Goal: Participate in discussion: Engage in conversation with other users on a specific topic

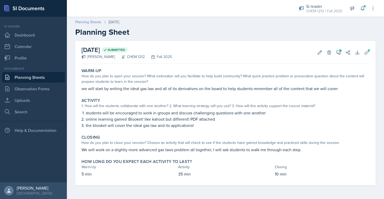
click at [87, 23] on link "Planning Sheets" at bounding box center [88, 21] width 26 height 5
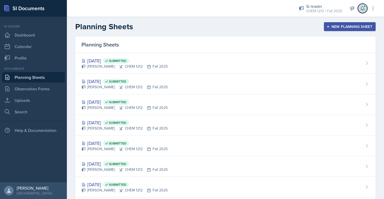
click at [362, 8] on icon at bounding box center [362, 8] width 5 height 5
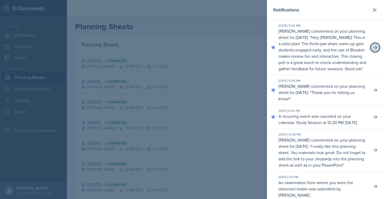
click at [379, 51] on button at bounding box center [374, 47] width 9 height 9
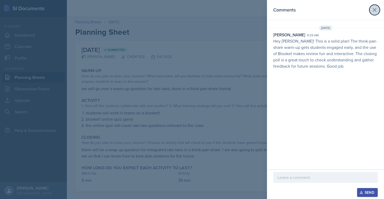
click at [375, 6] on button at bounding box center [374, 10] width 10 height 10
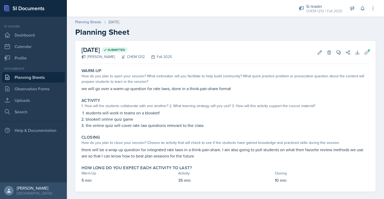
click at [89, 25] on div "Planning Sheets [DATE] Planning Sheet" at bounding box center [225, 27] width 317 height 17
click at [89, 23] on link "Planning Sheets" at bounding box center [88, 21] width 26 height 5
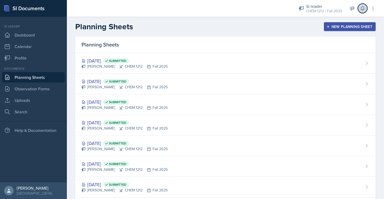
click at [363, 8] on icon at bounding box center [362, 9] width 3 height 4
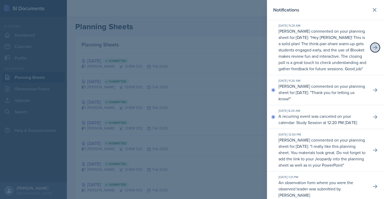
click at [376, 48] on button at bounding box center [374, 47] width 9 height 9
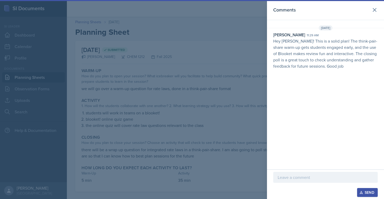
click at [301, 176] on p at bounding box center [326, 177] width 96 height 6
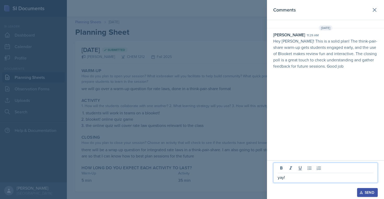
click at [368, 197] on button "Send" at bounding box center [367, 192] width 21 height 9
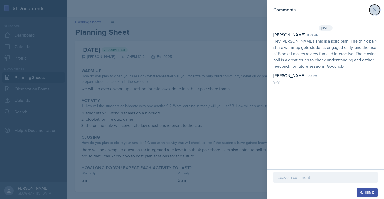
click at [376, 9] on icon at bounding box center [374, 10] width 6 height 6
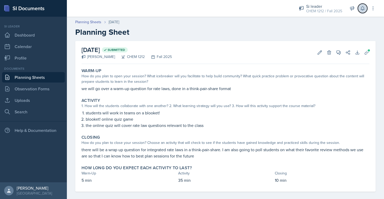
click at [363, 6] on icon at bounding box center [362, 8] width 5 height 5
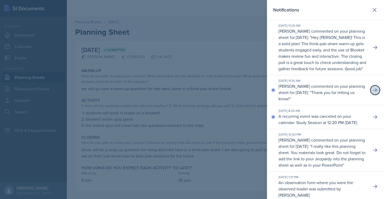
click at [377, 92] on icon at bounding box center [375, 90] width 4 height 4
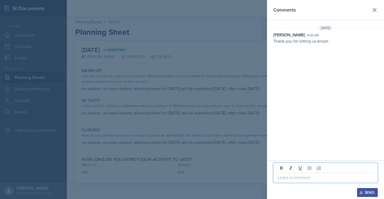
click at [315, 175] on p at bounding box center [326, 177] width 96 height 6
click at [367, 191] on div "Send" at bounding box center [367, 192] width 14 height 4
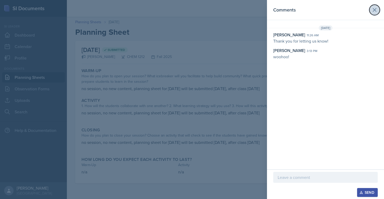
click at [374, 11] on icon at bounding box center [374, 10] width 6 height 6
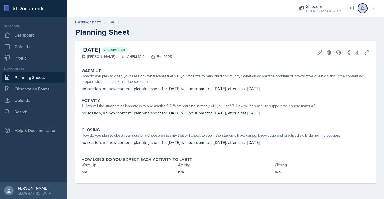
click at [362, 9] on icon at bounding box center [362, 8] width 5 height 5
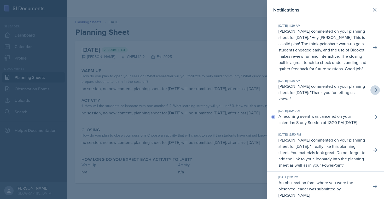
scroll to position [31, 0]
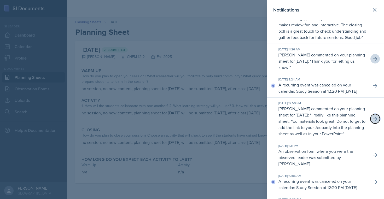
click at [372, 123] on button at bounding box center [374, 118] width 9 height 9
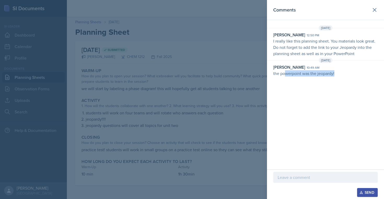
drag, startPoint x: 337, startPoint y: 73, endPoint x: 286, endPoint y: 73, distance: 51.4
click at [286, 73] on p "the powerpoint was the jeopardy!" at bounding box center [325, 73] width 104 height 6
click at [376, 12] on icon at bounding box center [374, 10] width 6 height 6
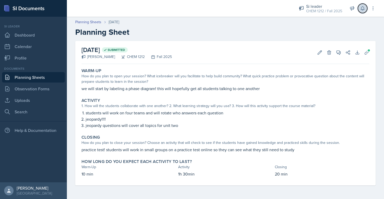
click at [361, 9] on icon at bounding box center [362, 9] width 3 height 4
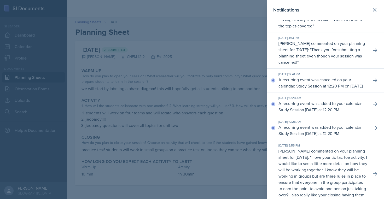
scroll to position [764, 0]
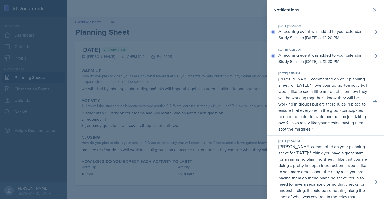
click at [372, 4] on header "Notifications" at bounding box center [325, 10] width 117 height 20
click at [372, 10] on icon at bounding box center [374, 10] width 6 height 6
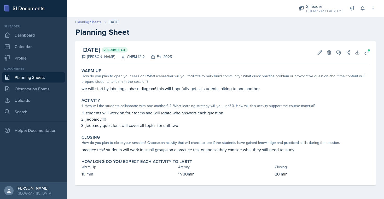
click at [81, 20] on link "Planning Sheets" at bounding box center [88, 21] width 26 height 5
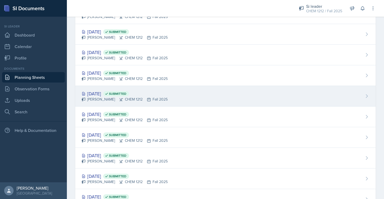
scroll to position [140, 0]
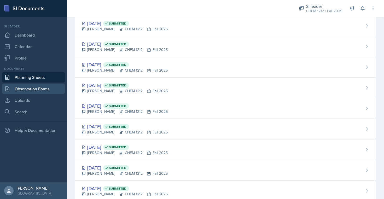
click at [30, 90] on link "Observation Forms" at bounding box center [33, 89] width 63 height 10
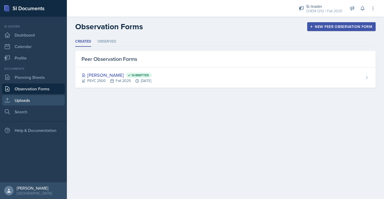
click at [30, 98] on link "Uploads" at bounding box center [33, 100] width 63 height 10
